Goal: Task Accomplishment & Management: Complete application form

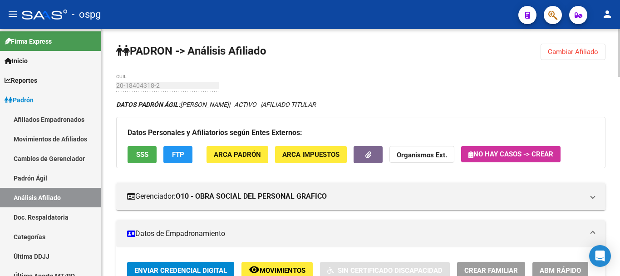
click at [620, 3] on div "menu - ospg person Firma Express Inicio Calendario SSS Instructivos Contacto OS…" at bounding box center [310, 138] width 620 height 276
drag, startPoint x: 579, startPoint y: 54, endPoint x: 505, endPoint y: 63, distance: 75.0
click at [578, 54] on span "Cambiar Afiliado" at bounding box center [573, 52] width 50 height 8
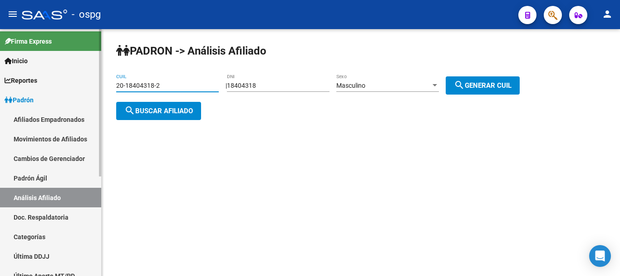
drag, startPoint x: 186, startPoint y: 81, endPoint x: 0, endPoint y: 77, distance: 186.2
click at [0, 79] on mat-sidenav-container "Firma Express Inicio Calendario SSS Instructivos Contacto OS Reportes Ingresos …" at bounding box center [310, 152] width 620 height 246
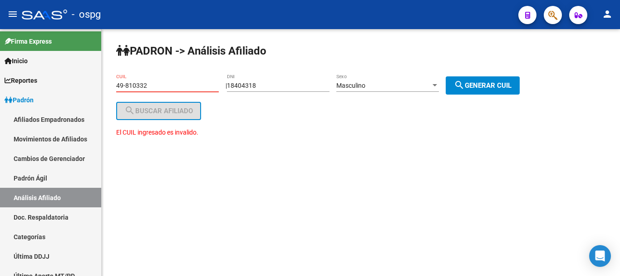
type input "49-810332"
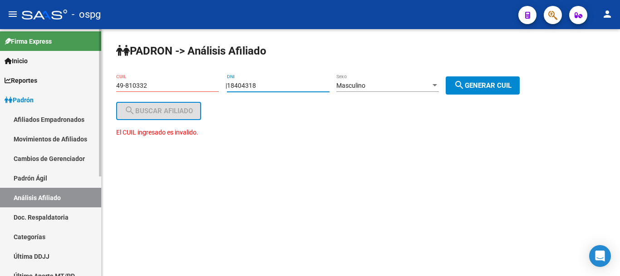
drag, startPoint x: 292, startPoint y: 82, endPoint x: 14, endPoint y: 99, distance: 278.3
click at [14, 99] on mat-sidenav-container "Firma Express Inicio Calendario SSS Instructivos Contacto OS Reportes Ingresos …" at bounding box center [310, 152] width 620 height 246
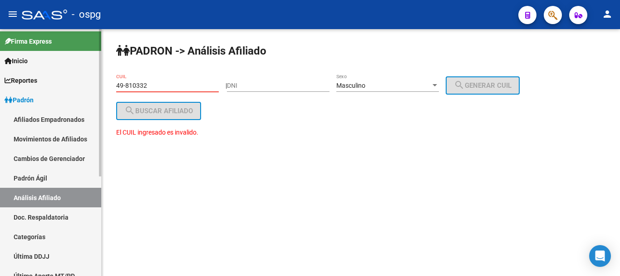
drag, startPoint x: 184, startPoint y: 84, endPoint x: 0, endPoint y: 81, distance: 183.9
click at [0, 81] on mat-sidenav-container "Firma Express Inicio Calendario SSS Instructivos Contacto OS Reportes Ingresos …" at bounding box center [310, 152] width 620 height 246
drag, startPoint x: 250, startPoint y: 92, endPoint x: 251, endPoint y: 84, distance: 7.3
click at [251, 88] on div "DNI" at bounding box center [278, 87] width 103 height 26
click at [251, 84] on input "DNI" at bounding box center [278, 86] width 103 height 8
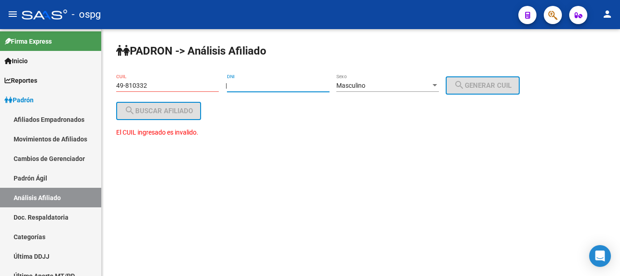
paste input "49810332"
click at [246, 83] on input "DNI" at bounding box center [278, 86] width 103 height 8
type input "49810332"
click at [384, 84] on div "Masculino" at bounding box center [383, 86] width 94 height 8
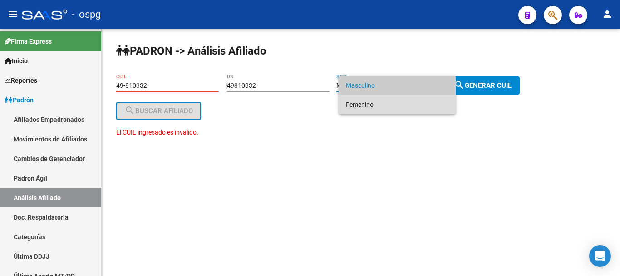
drag, startPoint x: 386, startPoint y: 104, endPoint x: 470, endPoint y: 93, distance: 84.7
click at [390, 105] on span "Femenino" at bounding box center [397, 104] width 103 height 19
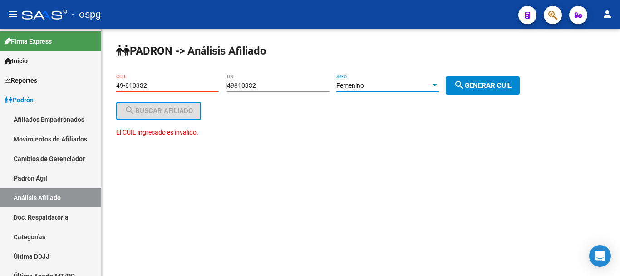
click at [499, 87] on span "search Generar CUIL" at bounding box center [483, 85] width 58 height 8
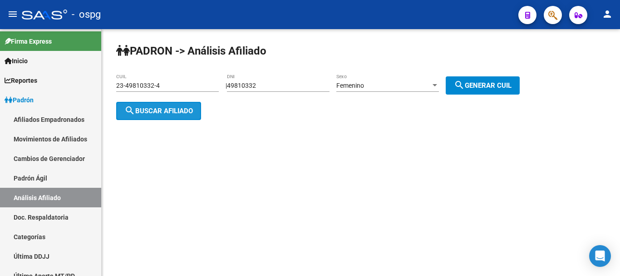
click at [190, 104] on button "search Buscar afiliado" at bounding box center [158, 111] width 85 height 18
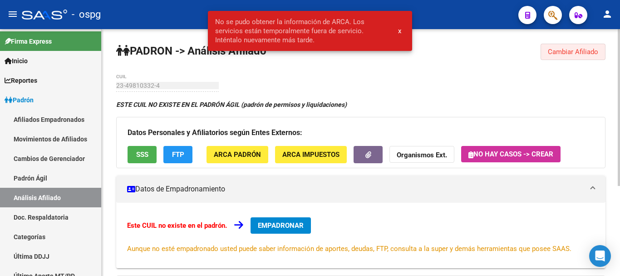
drag, startPoint x: 585, startPoint y: 57, endPoint x: 581, endPoint y: 52, distance: 6.5
click at [584, 54] on button "Cambiar Afiliado" at bounding box center [573, 52] width 65 height 16
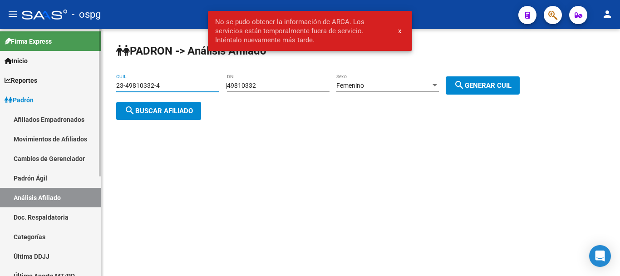
drag, startPoint x: 188, startPoint y: 84, endPoint x: 0, endPoint y: 108, distance: 189.9
click at [0, 108] on mat-sidenav-container "Firma Express Inicio Calendario SSS Instructivos Contacto OS Reportes Ingresos …" at bounding box center [310, 152] width 620 height 246
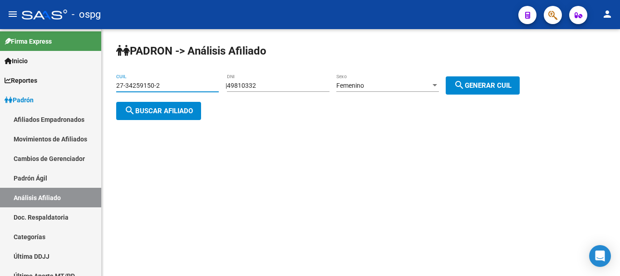
type input "27-34259150-2"
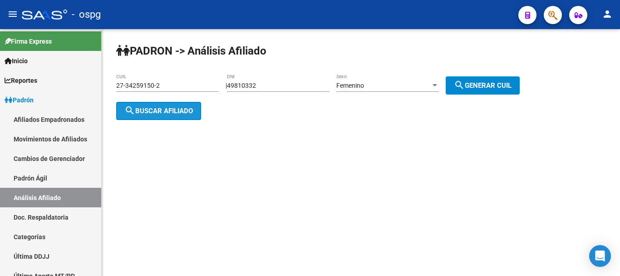
drag, startPoint x: 182, startPoint y: 109, endPoint x: 175, endPoint y: 178, distance: 69.3
click at [180, 110] on span "search Buscar afiliado" at bounding box center [158, 111] width 69 height 8
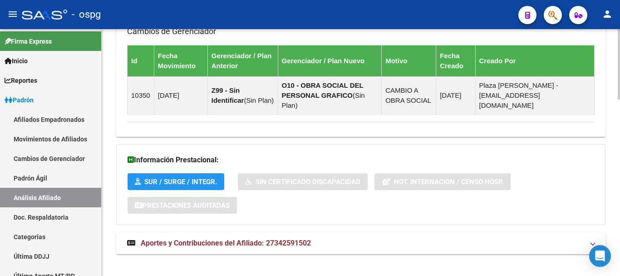
click at [396, 238] on mat-panel-title "Aportes y Contribuciones del Afiliado: 27342591502" at bounding box center [355, 243] width 457 height 10
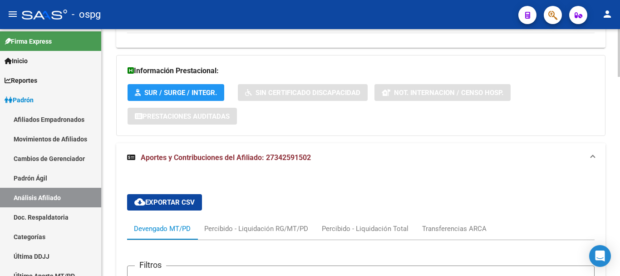
scroll to position [763, 0]
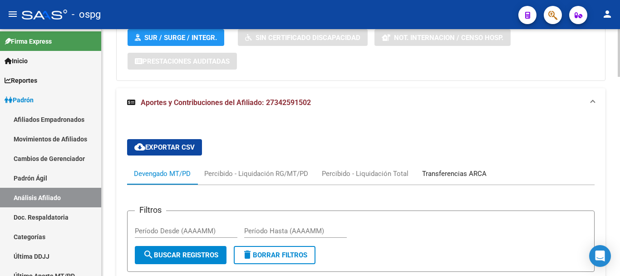
click at [469, 168] on div "Transferencias ARCA" at bounding box center [454, 173] width 64 height 10
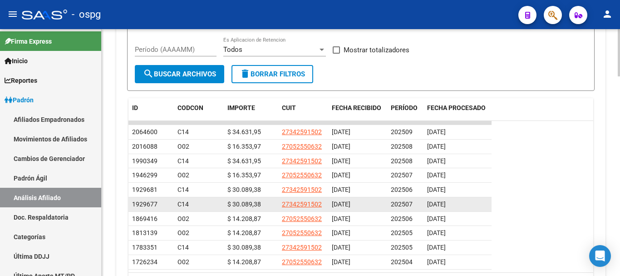
scroll to position [990, 0]
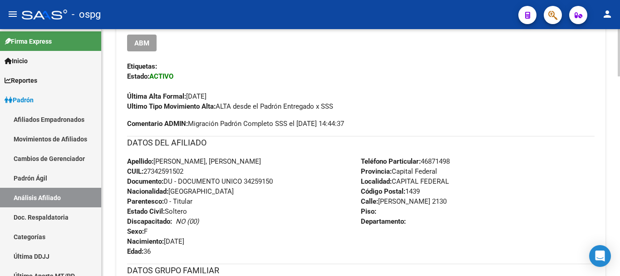
click at [620, 41] on div at bounding box center [619, 152] width 2 height 246
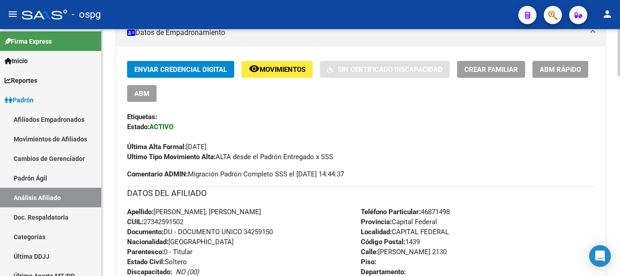
scroll to position [0, 0]
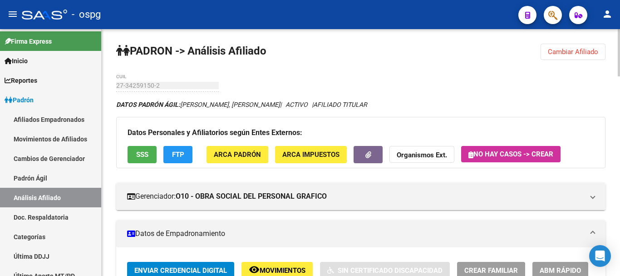
click at [620, 0] on html "menu - ospg person Firma Express Inicio Calendario SSS Instructivos Contacto OS…" at bounding box center [310, 138] width 620 height 276
drag, startPoint x: 581, startPoint y: 49, endPoint x: 259, endPoint y: 130, distance: 332.3
click at [578, 50] on span "Cambiar Afiliado" at bounding box center [573, 52] width 50 height 8
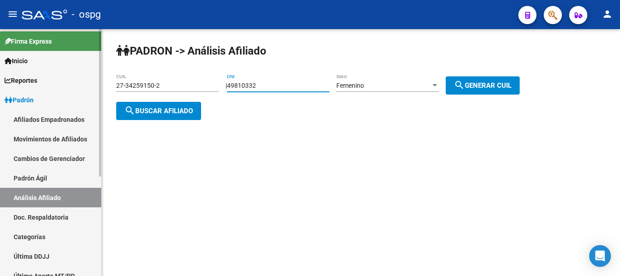
drag, startPoint x: 288, startPoint y: 83, endPoint x: 73, endPoint y: 82, distance: 215.2
click at [73, 82] on mat-sidenav-container "Firma Express Inicio Calendario SSS Instructivos Contacto OS Reportes Ingresos …" at bounding box center [310, 152] width 620 height 246
paste input "2009797"
type input "20097972"
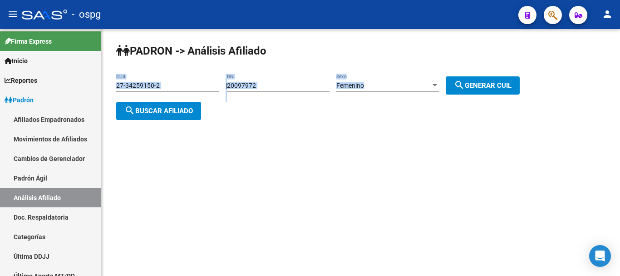
drag, startPoint x: 511, startPoint y: 73, endPoint x: 503, endPoint y: 78, distance: 9.4
click at [507, 75] on div "PADRON -> Análisis Afiliado 27-34259150-2 CUIL | 20097972 DNI Femenino Sexo sea…" at bounding box center [361, 89] width 518 height 120
click at [491, 89] on button "search Generar CUIL" at bounding box center [483, 85] width 74 height 18
click at [153, 108] on span "search Buscar afiliado" at bounding box center [158, 111] width 69 height 8
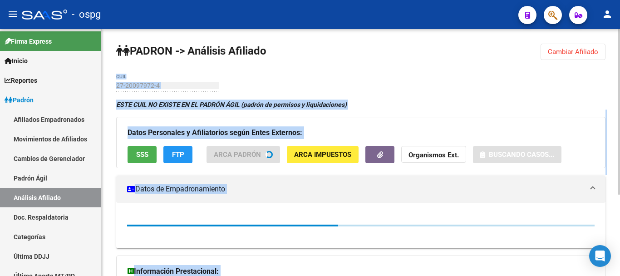
click at [411, 87] on div "PADRON -> Análisis Afiliado Cambiar Afiliado 27-20097972-4 CUIL ESTE CUIL NO EX…" at bounding box center [361, 213] width 518 height 368
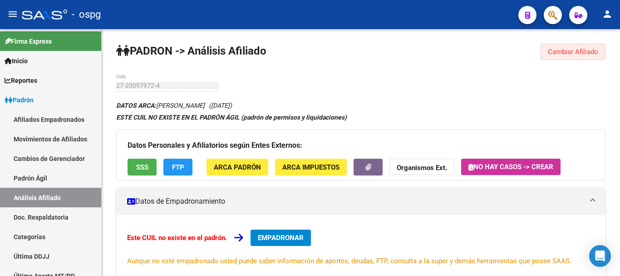
drag, startPoint x: 560, startPoint y: 53, endPoint x: 422, endPoint y: 70, distance: 139.1
click at [560, 52] on span "Cambiar Afiliado" at bounding box center [573, 52] width 50 height 8
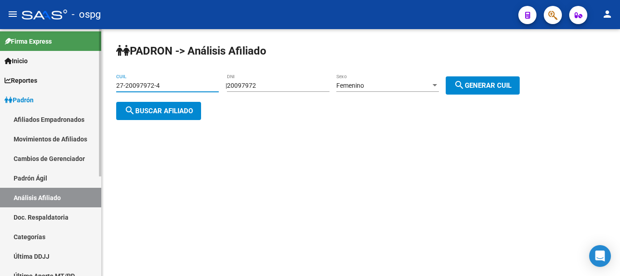
drag, startPoint x: 180, startPoint y: 86, endPoint x: 3, endPoint y: 92, distance: 177.1
click at [3, 92] on mat-sidenav-container "Firma Express Inicio Calendario SSS Instructivos Contacto OS Reportes Ingresos …" at bounding box center [310, 152] width 620 height 246
paste input "0-16437173-6"
type input "20-16437173-6"
click at [154, 109] on span "search Buscar afiliado" at bounding box center [158, 111] width 69 height 8
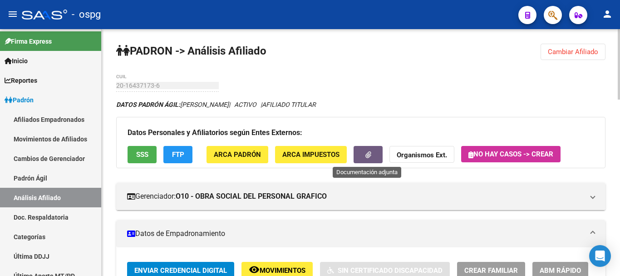
click at [364, 149] on button "button" at bounding box center [368, 154] width 29 height 17
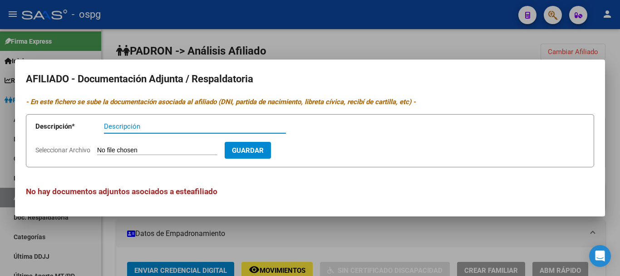
click at [306, 55] on div at bounding box center [310, 138] width 620 height 276
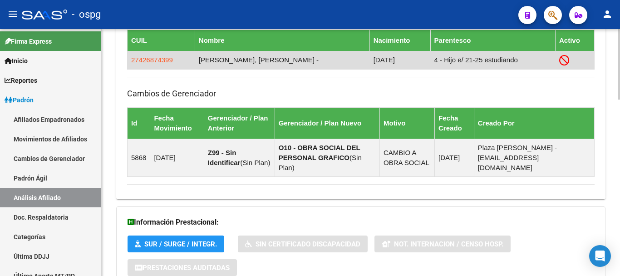
scroll to position [499, 0]
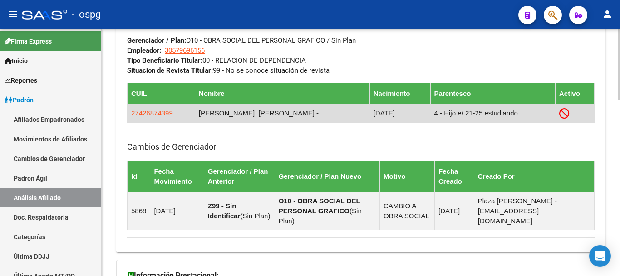
drag, startPoint x: 419, startPoint y: 111, endPoint x: 512, endPoint y: 111, distance: 93.1
click at [512, 111] on td "4 - Hijo e/ 21-25 estudiando" at bounding box center [492, 113] width 125 height 18
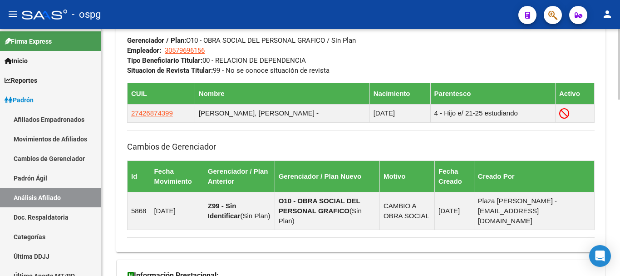
click at [467, 46] on div "DATOS GRUPO FAMILIAR Gerenciador / Plan: O10 - OBRA SOCIAL DEL PERSONAL GRAFICO…" at bounding box center [361, 45] width 468 height 60
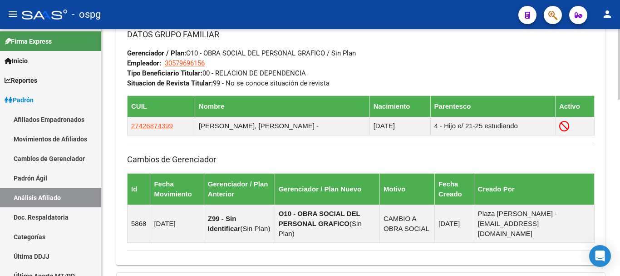
scroll to position [454, 0]
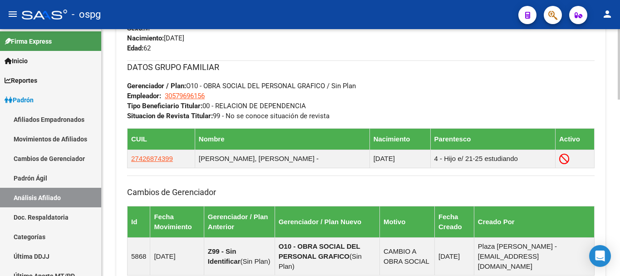
click at [498, 86] on div "DATOS GRUPO FAMILIAR Gerenciador / Plan: O10 - OBRA SOCIAL DEL PERSONAL GRAFICO…" at bounding box center [361, 90] width 468 height 60
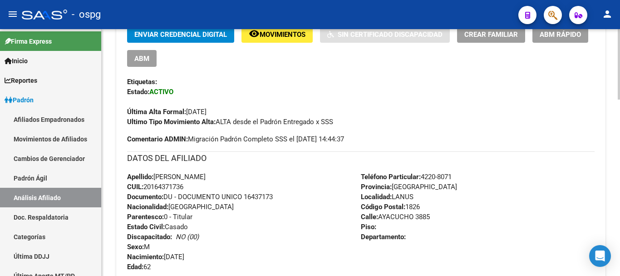
scroll to position [182, 0]
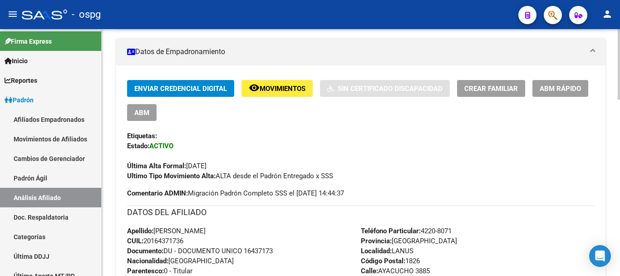
click at [491, 92] on span "Crear Familiar" at bounding box center [491, 88] width 54 height 8
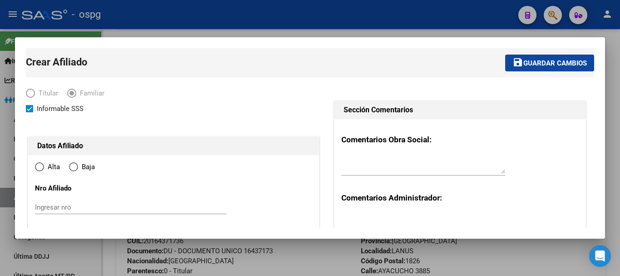
type input "LANUS"
type input "1826"
type input "AYACUCHO"
type input "3885"
radio input "true"
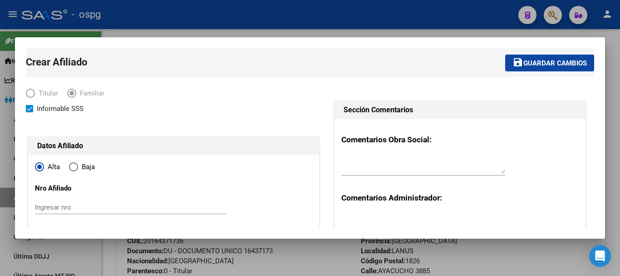
type input "30-57969615-6"
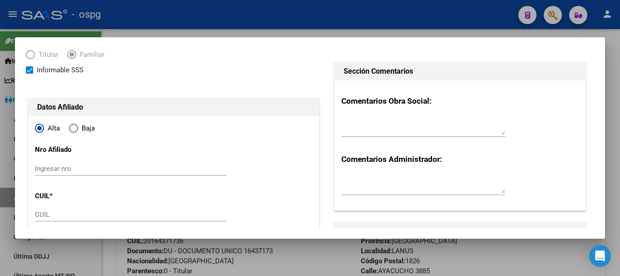
scroll to position [91, 0]
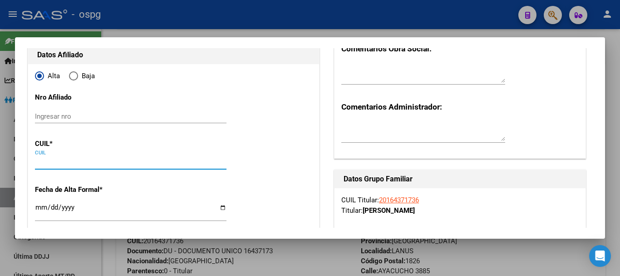
click at [86, 162] on input "CUIL" at bounding box center [131, 162] width 192 height 8
paste input "27-20097972-4"
type input "27-20097972-4"
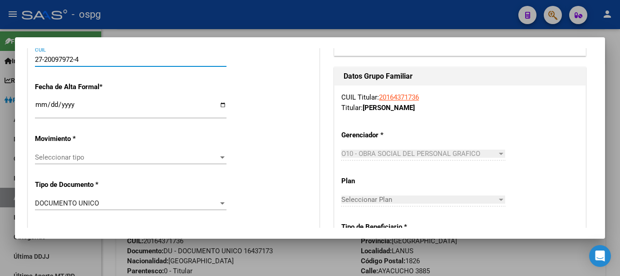
type input "20097972"
type input "VILLANUEVA"
type input "[PERSON_NAME]"
type input "[DATE]"
type input "MONTE CHINGOLO"
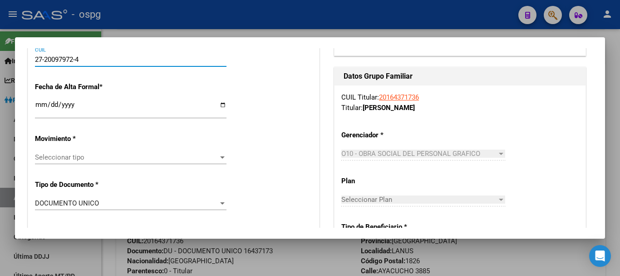
type input "1825"
type input "AYACUCHO"
type input "3885"
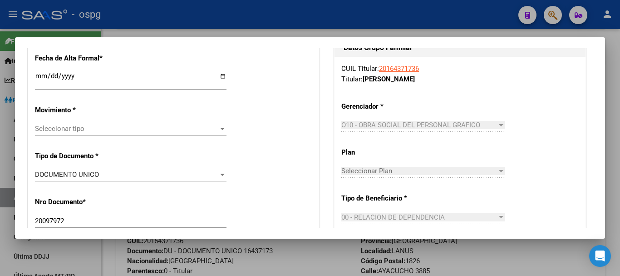
scroll to position [227, 0]
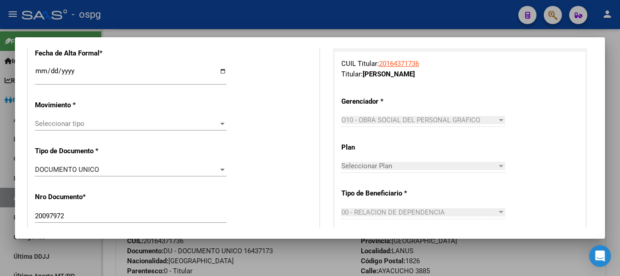
type input "27-20097972-4"
click at [44, 73] on input "Ingresar fecha" at bounding box center [131, 74] width 192 height 15
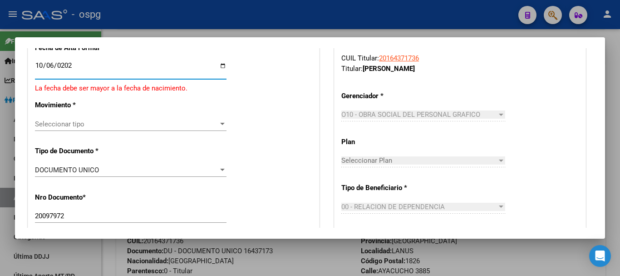
type input "[DATE]"
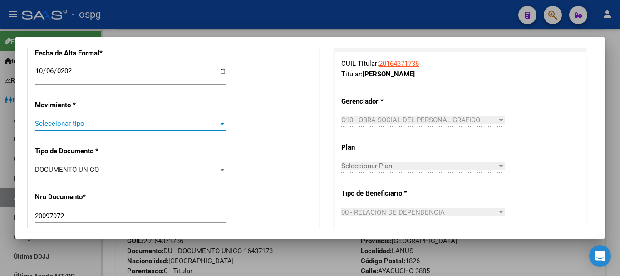
click at [89, 127] on span "Seleccionar tipo" at bounding box center [126, 123] width 183 height 8
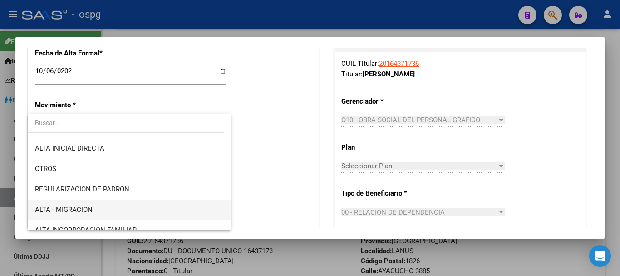
scroll to position [91, 0]
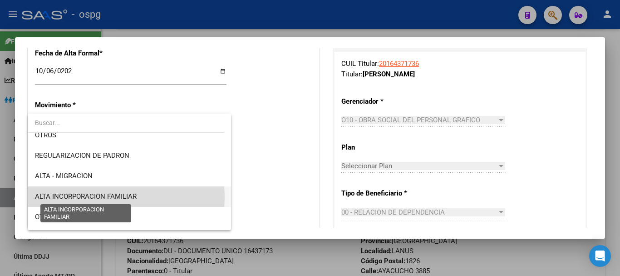
click at [126, 197] on span "ALTA INCORPORACION FAMILIAR" at bounding box center [86, 196] width 102 height 8
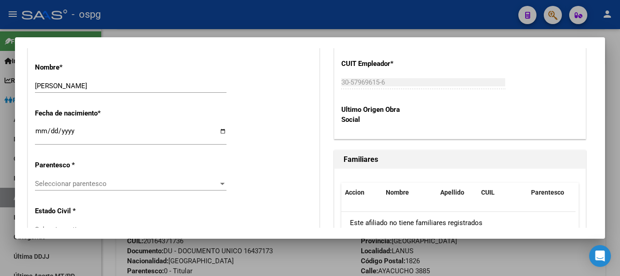
scroll to position [499, 0]
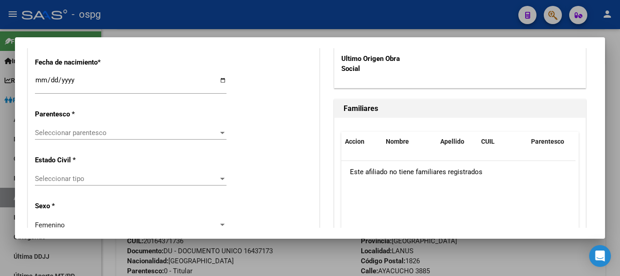
click at [97, 134] on span "Seleccionar parentesco" at bounding box center [126, 132] width 183 height 8
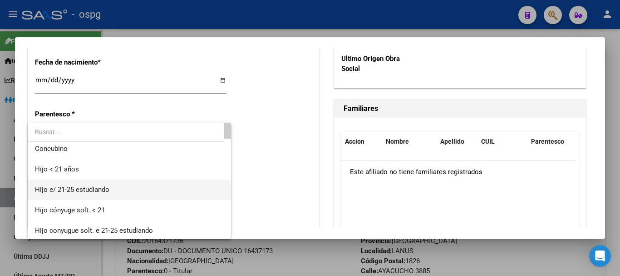
scroll to position [45, 0]
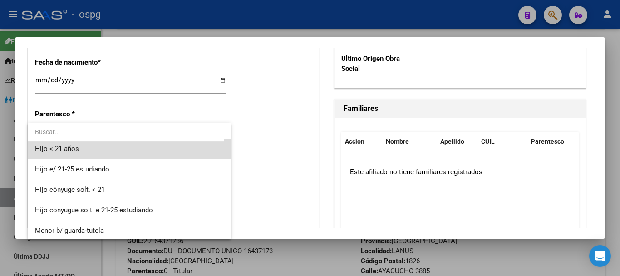
click at [133, 150] on span "Hijo < 21 años" at bounding box center [129, 148] width 189 height 20
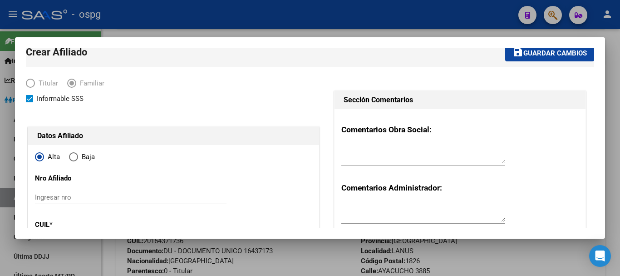
scroll to position [0, 0]
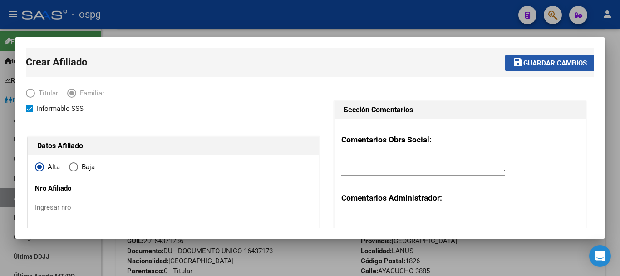
click at [543, 62] on span "Guardar cambios" at bounding box center [555, 63] width 64 height 8
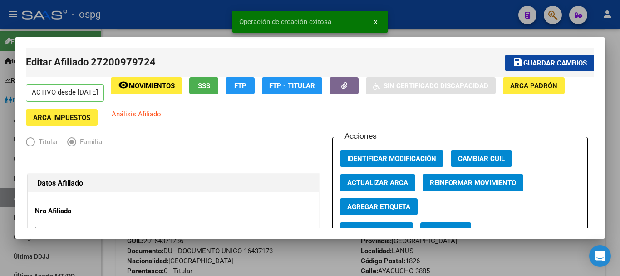
click at [445, 23] on div at bounding box center [310, 138] width 620 height 276
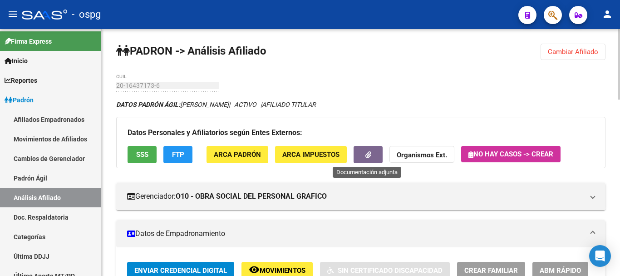
click at [360, 153] on button "button" at bounding box center [368, 154] width 29 height 17
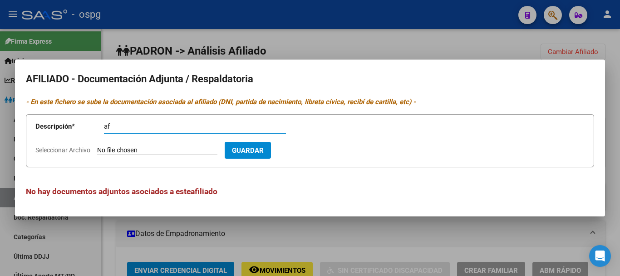
type input "af"
click at [69, 147] on span "Seleccionar Archivo" at bounding box center [62, 149] width 55 height 7
click at [97, 147] on input "Seleccionar Archivo" at bounding box center [157, 150] width 120 height 9
type input "C:\fakepath\DNI - [PERSON_NAME] (frente).jpg"
drag, startPoint x: 153, startPoint y: 118, endPoint x: 56, endPoint y: 100, distance: 98.7
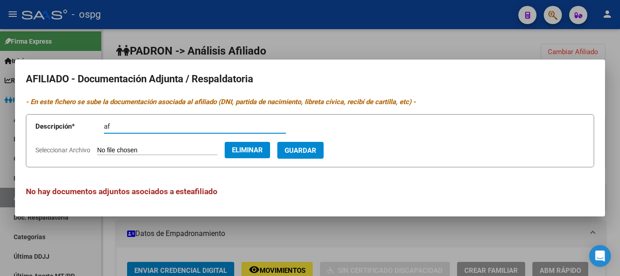
click at [65, 116] on app-form-text-field "Descripción * af Descripción" at bounding box center [167, 127] width 264 height 27
type input "villanueva griselda"
click at [316, 147] on span "Guardar" at bounding box center [301, 150] width 32 height 8
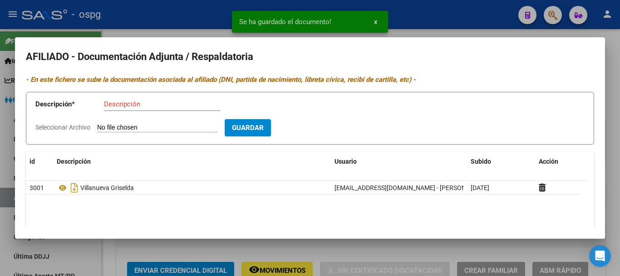
click at [65, 122] on form "Descripción * Descripción Seleccionar Archivo Guardar" at bounding box center [310, 118] width 568 height 53
click at [82, 125] on span "Seleccionar Archivo" at bounding box center [62, 126] width 55 height 7
click at [97, 125] on input "Seleccionar Archivo" at bounding box center [157, 127] width 120 height 9
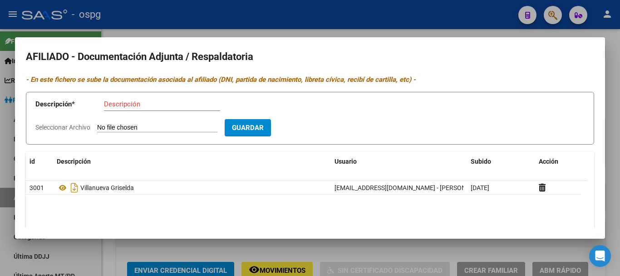
type input "C:\fakepath\DNI - [PERSON_NAME] (dorso).jpg"
click at [157, 103] on input "Descripción" at bounding box center [162, 104] width 116 height 8
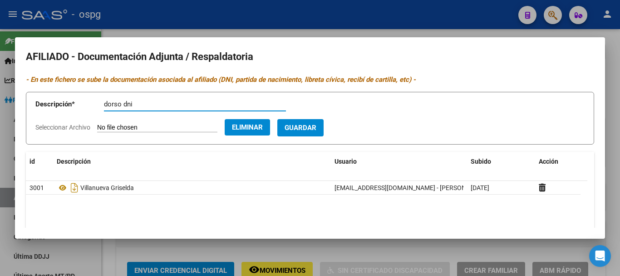
type input "dorso dni"
click at [316, 125] on span "Guardar" at bounding box center [301, 128] width 32 height 8
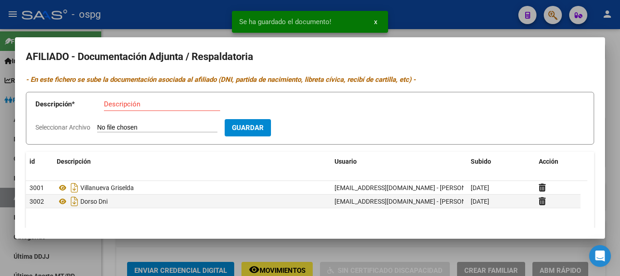
click at [57, 127] on span "Seleccionar Archivo" at bounding box center [62, 126] width 55 height 7
click at [97, 127] on input "Seleccionar Archivo" at bounding box center [157, 127] width 120 height 9
type input "C:\fakepath\DNI - [PERSON_NAME] (frente).jpg"
click at [143, 100] on input "Descripción" at bounding box center [162, 104] width 116 height 8
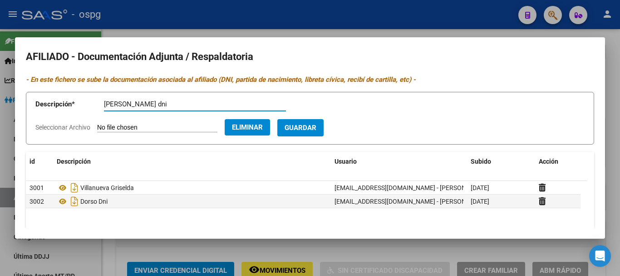
type input "[PERSON_NAME] dni"
click at [328, 118] on form "Descripción * [PERSON_NAME] dni Descripción Seleccionar Archivo Eliminar Guardar" at bounding box center [310, 118] width 568 height 53
click at [316, 124] on span "Guardar" at bounding box center [301, 128] width 32 height 8
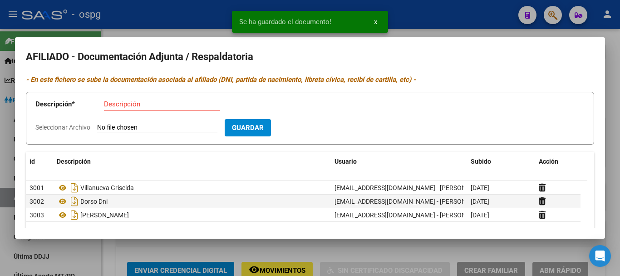
click at [66, 128] on span "Seleccionar Archivo" at bounding box center [62, 126] width 55 height 7
click at [97, 128] on input "Seleccionar Archivo" at bounding box center [157, 127] width 120 height 9
type input "C:\fakepath\DNI - [PERSON_NAME] (dorso).jpg"
click at [144, 105] on input "Descripción" at bounding box center [162, 104] width 116 height 8
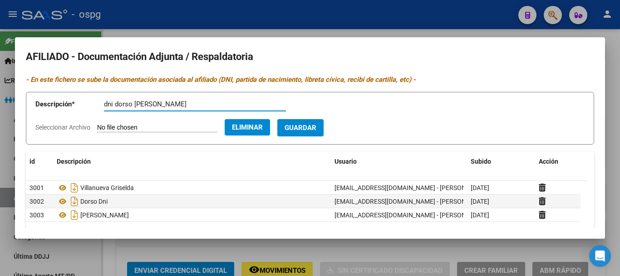
type input "dni dorso [PERSON_NAME]"
click at [316, 124] on span "Guardar" at bounding box center [301, 128] width 32 height 8
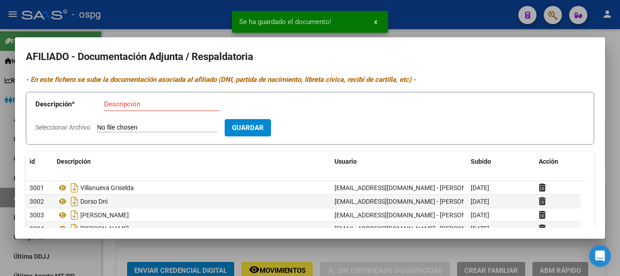
click at [49, 124] on span "Seleccionar Archivo" at bounding box center [62, 126] width 55 height 7
click at [97, 124] on input "Seleccionar Archivo" at bounding box center [157, 127] width 120 height 9
type input "C:\fakepath\[PERSON_NAME] Constancia de Matrimonio.jpg"
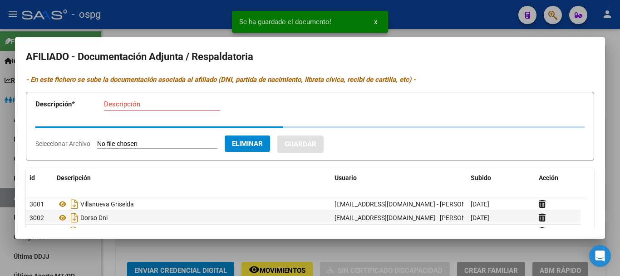
click at [135, 97] on div "Descripción" at bounding box center [162, 104] width 116 height 14
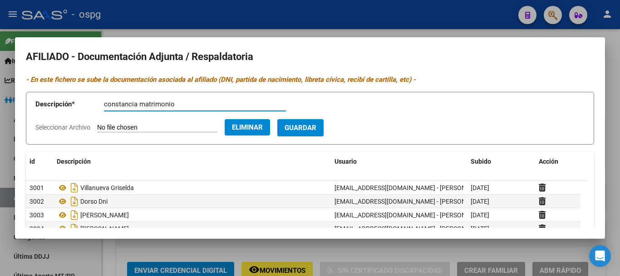
type input "constancia matrimonio"
click at [316, 125] on span "Guardar" at bounding box center [301, 128] width 32 height 8
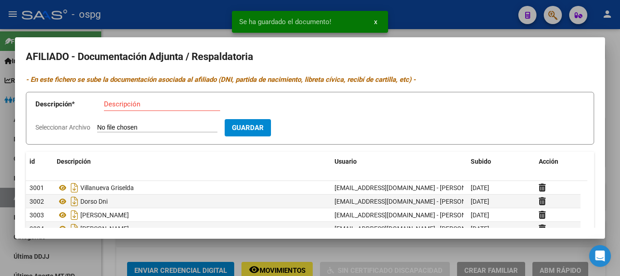
click at [73, 131] on span "Seleccionar Archivo" at bounding box center [62, 126] width 55 height 7
click at [97, 131] on input "Seleccionar Archivo" at bounding box center [157, 127] width 120 height 9
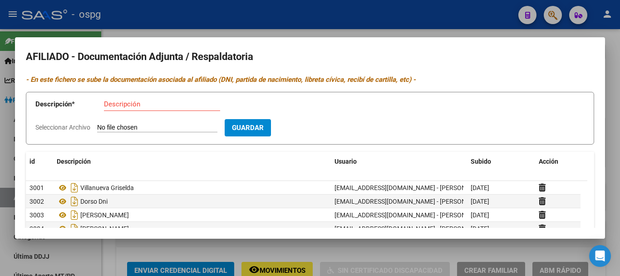
type input "C:\fakepath\DDJJ BENEFICIO [PERSON_NAME].pdf"
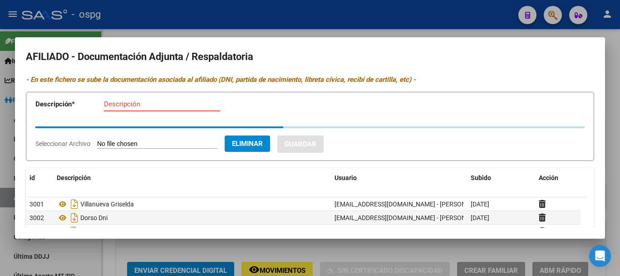
click at [167, 100] on input "Descripción" at bounding box center [162, 104] width 116 height 8
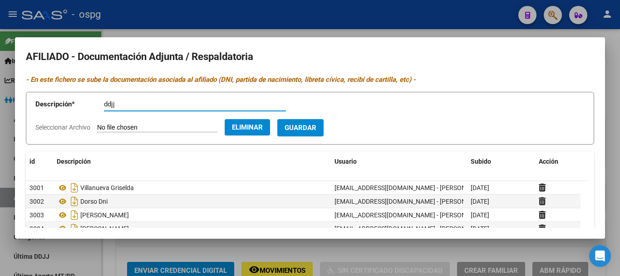
type input "ddjj"
click at [311, 122] on button "Guardar" at bounding box center [300, 127] width 46 height 17
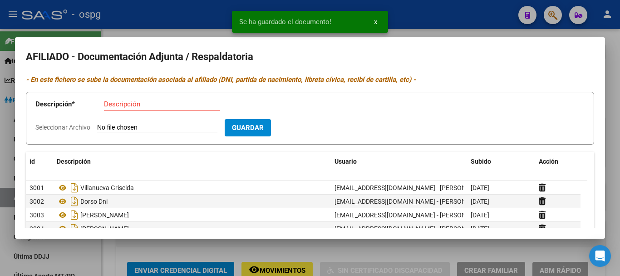
click at [46, 127] on span "Seleccionar Archivo" at bounding box center [62, 126] width 55 height 7
click at [97, 127] on input "Seleccionar Archivo" at bounding box center [157, 127] width 120 height 9
type input "C:\fakepath\Certificacion Negativa20250811 [PERSON_NAME].pdf"
click at [161, 106] on input "Descripción" at bounding box center [162, 104] width 116 height 8
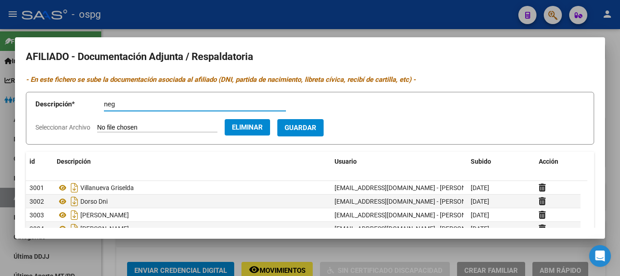
type input "neg"
click at [324, 119] on button "Guardar" at bounding box center [300, 127] width 46 height 17
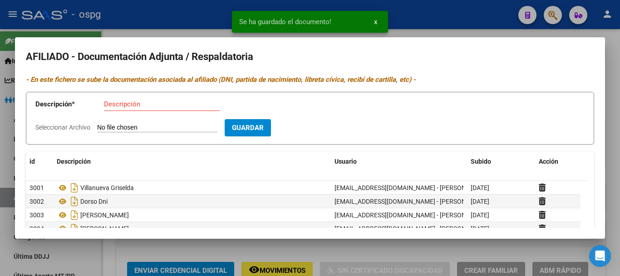
click at [51, 126] on span "Seleccionar Archivo" at bounding box center [62, 126] width 55 height 7
click at [97, 126] on input "Seleccionar Archivo" at bounding box center [157, 127] width 120 height 9
type input "C:\fakepath\recibos 2 quincena junio.pdf"
click at [184, 103] on input "Descripción" at bounding box center [162, 104] width 116 height 8
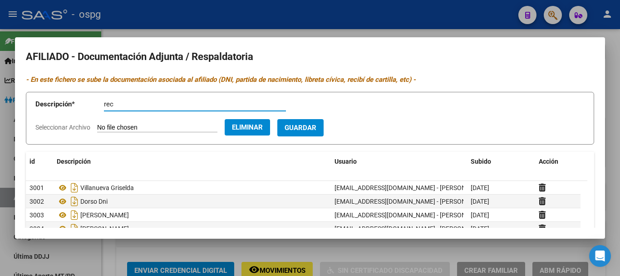
type input "rec"
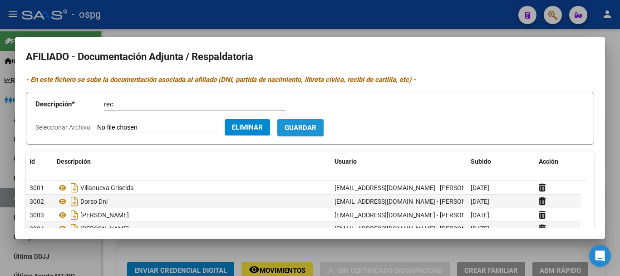
click at [316, 128] on span "Guardar" at bounding box center [301, 128] width 32 height 8
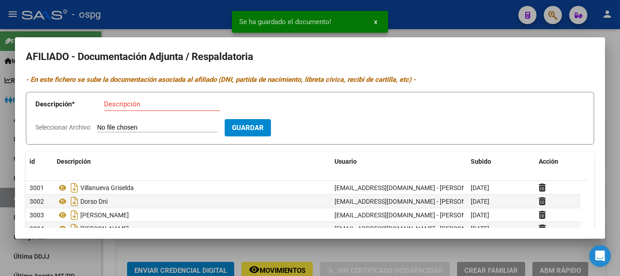
click at [50, 127] on span "Seleccionar Archivo" at bounding box center [62, 126] width 55 height 7
click at [97, 127] on input "Seleccionar Archivo" at bounding box center [157, 127] width 120 height 9
type input "C:\fakepath\recibos 1 quincena julio.pdf"
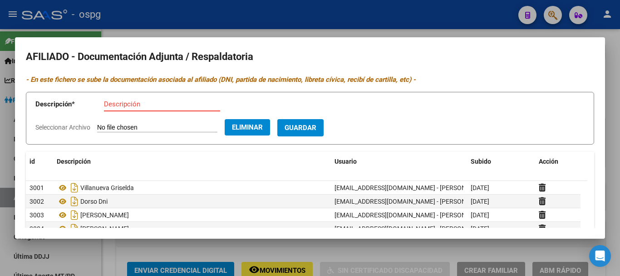
drag, startPoint x: 150, startPoint y: 107, endPoint x: 145, endPoint y: 96, distance: 12.0
click at [148, 106] on input "Descripción" at bounding box center [162, 104] width 116 height 8
type input "rec"
click at [309, 125] on span "Guardar" at bounding box center [301, 128] width 32 height 8
click at [170, 22] on div at bounding box center [310, 138] width 620 height 276
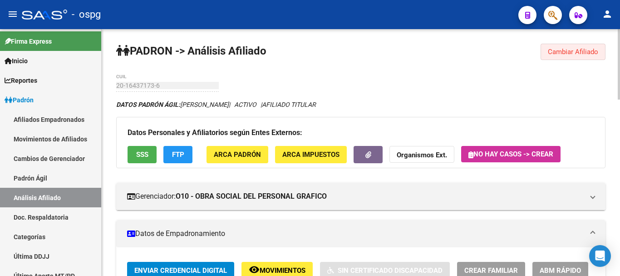
click at [556, 54] on span "Cambiar Afiliado" at bounding box center [573, 52] width 50 height 8
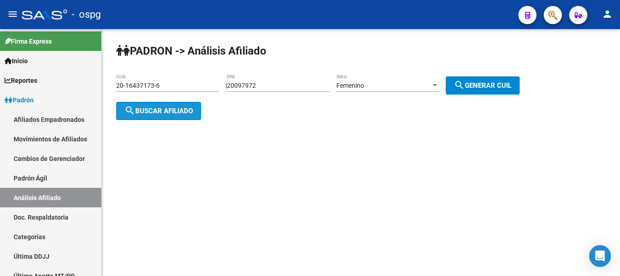
click at [136, 115] on button "search Buscar afiliado" at bounding box center [158, 111] width 85 height 18
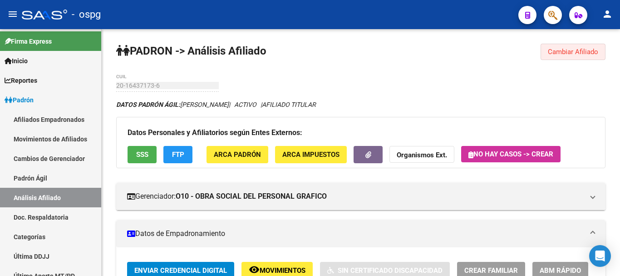
click at [580, 54] on span "Cambiar Afiliado" at bounding box center [573, 52] width 50 height 8
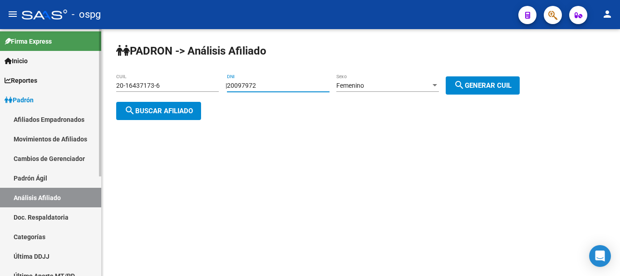
drag, startPoint x: 309, startPoint y: 86, endPoint x: 20, endPoint y: 99, distance: 288.6
click at [20, 99] on mat-sidenav-container "Firma Express Inicio Calendario SSS Instructivos Contacto OS Reportes Ingresos …" at bounding box center [310, 152] width 620 height 246
type input "41584090"
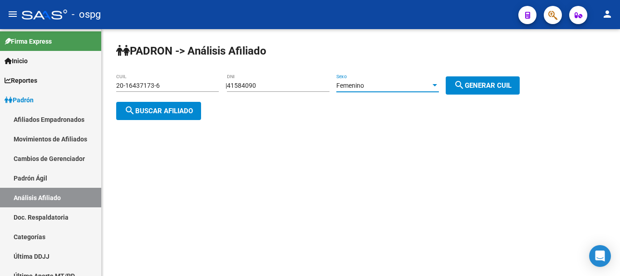
click at [364, 82] on span "Femenino" at bounding box center [350, 85] width 28 height 7
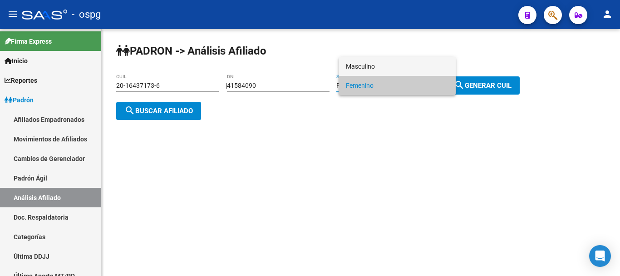
drag, startPoint x: 386, startPoint y: 69, endPoint x: 415, endPoint y: 75, distance: 30.2
click at [387, 69] on span "Masculino" at bounding box center [397, 66] width 103 height 19
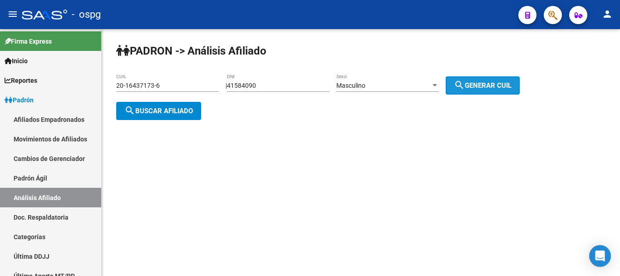
drag, startPoint x: 473, startPoint y: 86, endPoint x: 461, endPoint y: 87, distance: 11.4
click at [465, 87] on mat-icon "search" at bounding box center [459, 84] width 11 height 11
type input "20-41584090-0"
click at [158, 114] on button "search Buscar afiliado" at bounding box center [158, 111] width 85 height 18
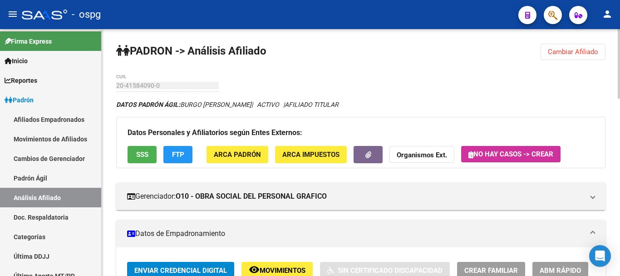
click at [581, 46] on button "Cambiar Afiliado" at bounding box center [573, 52] width 65 height 16
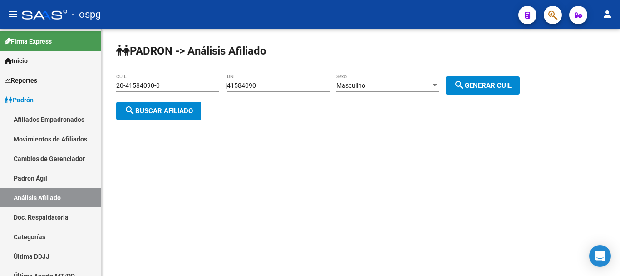
drag, startPoint x: 278, startPoint y: 91, endPoint x: 252, endPoint y: 91, distance: 25.9
click at [252, 91] on div "41584090 DNI" at bounding box center [278, 83] width 103 height 18
drag, startPoint x: 270, startPoint y: 86, endPoint x: 156, endPoint y: 112, distance: 117.4
click at [156, 112] on app-analisis-afiliado "PADRON -> Análisis Afiliado 20-41584090-0 CUIL | 41584090 DNI Masculino Sexo se…" at bounding box center [321, 98] width 410 height 33
type input "41804078"
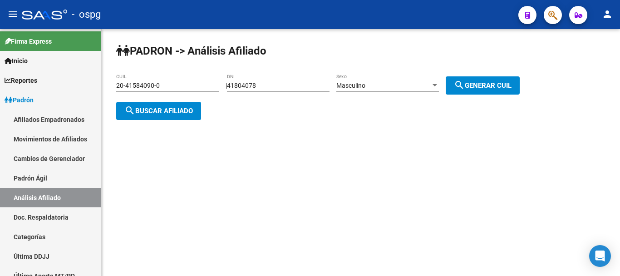
click at [428, 78] on div "Masculino Sexo" at bounding box center [387, 83] width 103 height 18
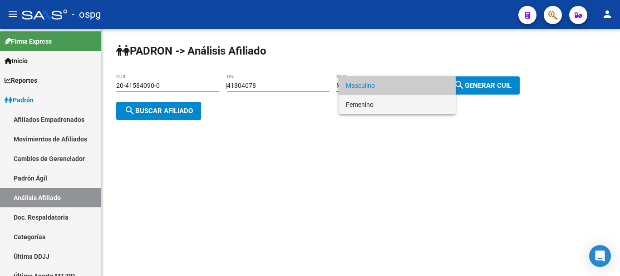
drag, startPoint x: 403, startPoint y: 109, endPoint x: 466, endPoint y: 89, distance: 66.2
click at [409, 108] on span "Femenino" at bounding box center [397, 104] width 103 height 19
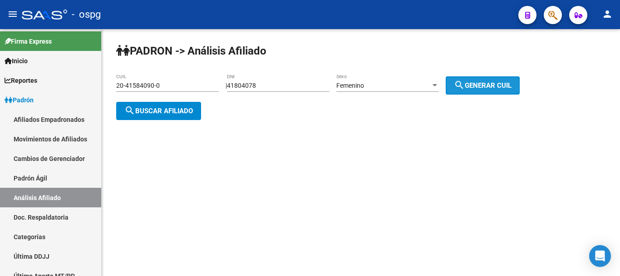
click at [475, 84] on span "search Generar CUIL" at bounding box center [483, 85] width 58 height 8
click at [163, 115] on button "search Buscar afiliado" at bounding box center [158, 111] width 85 height 18
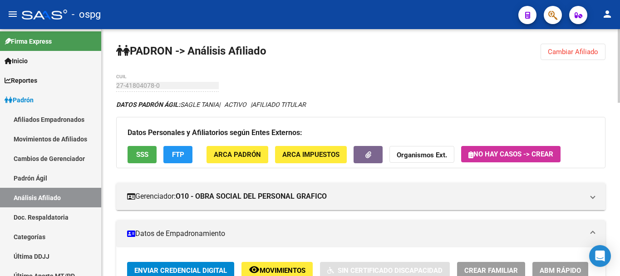
click at [384, 124] on div "Datos Personales y Afiliatorios según Entes Externos: SSS FTP ARCA Padrón ARCA …" at bounding box center [360, 142] width 489 height 51
click at [560, 49] on span "Cambiar Afiliado" at bounding box center [573, 52] width 50 height 8
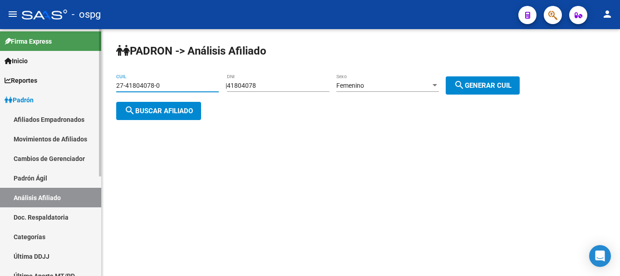
drag, startPoint x: 168, startPoint y: 86, endPoint x: 79, endPoint y: 84, distance: 89.0
click at [84, 86] on mat-sidenav-container "Firma Express Inicio Calendario SSS Instructivos Contacto OS Reportes Ingresos …" at bounding box center [310, 152] width 620 height 246
type input "20-94426620-9"
drag, startPoint x: 176, startPoint y: 124, endPoint x: 172, endPoint y: 111, distance: 13.4
click at [175, 122] on div "PADRON -> Análisis Afiliado 20-94426620-9 CUIL | 41804078 DNI Femenino Sexo sea…" at bounding box center [361, 89] width 518 height 120
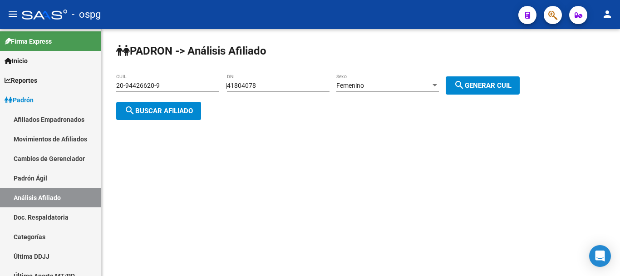
click at [171, 110] on span "search Buscar afiliado" at bounding box center [158, 111] width 69 height 8
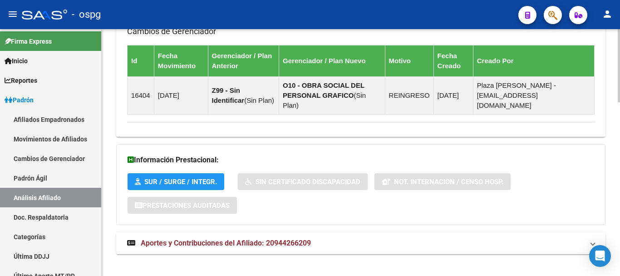
drag, startPoint x: 301, startPoint y: 241, endPoint x: 314, endPoint y: 229, distance: 18.3
click at [302, 240] on mat-expansion-panel-header "Aportes y Contribuciones del Afiliado: 20944266209" at bounding box center [360, 243] width 489 height 22
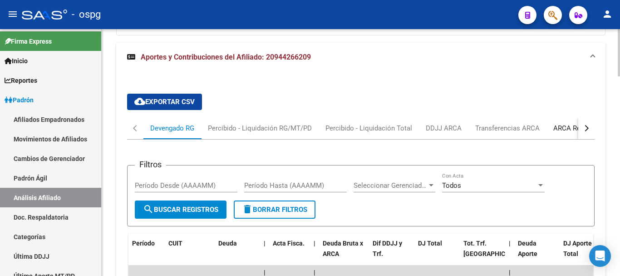
click at [560, 123] on div "ARCA Relaciones Laborales" at bounding box center [595, 128] width 85 height 10
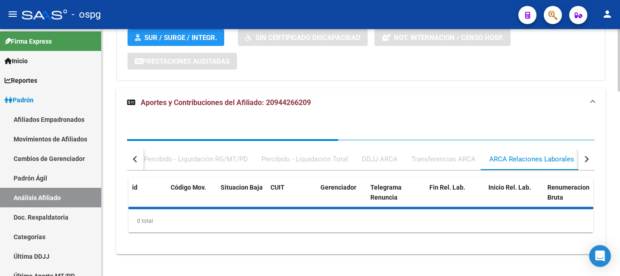
scroll to position [774, 0]
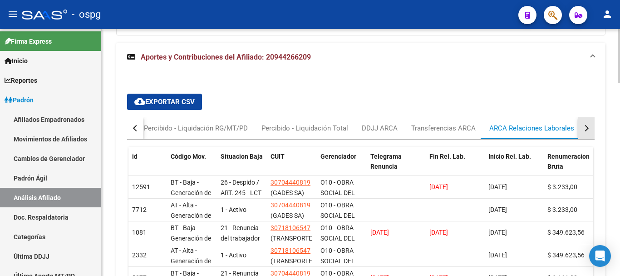
click at [589, 121] on button "button" at bounding box center [586, 128] width 16 height 22
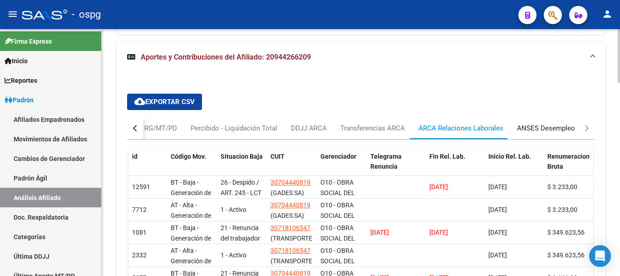
click at [565, 124] on div "ANSES Desempleo" at bounding box center [546, 128] width 72 height 22
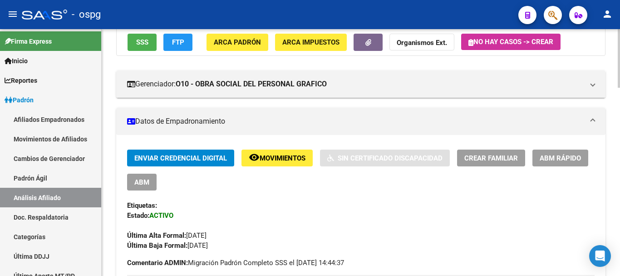
scroll to position [0, 0]
